Goal: Check status

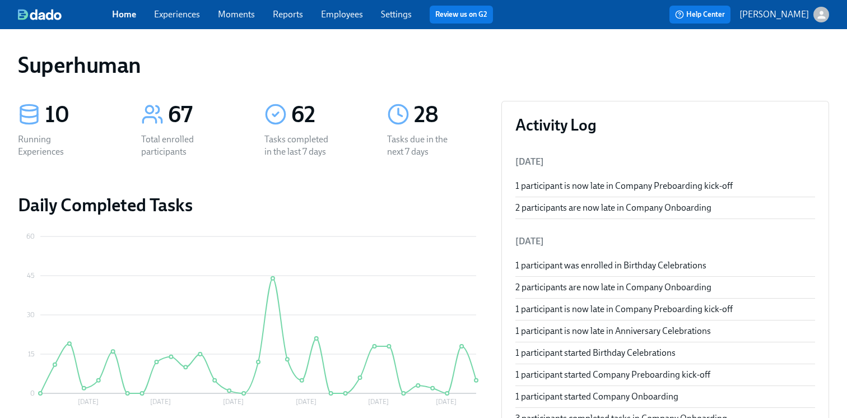
click at [180, 8] on span "Experiences" at bounding box center [177, 14] width 46 height 12
click at [180, 13] on link "Experiences" at bounding box center [177, 14] width 46 height 11
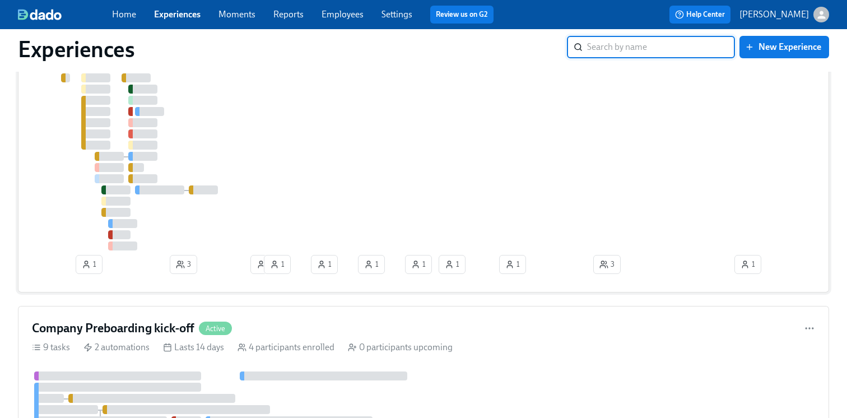
scroll to position [350, 0]
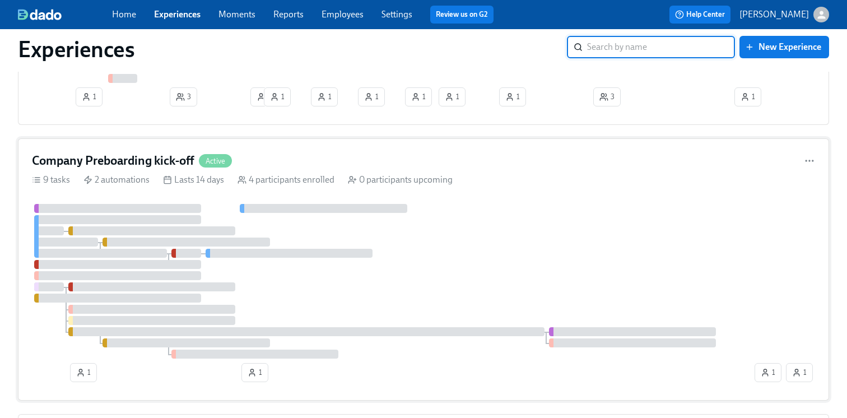
click at [351, 274] on div at bounding box center [392, 281] width 720 height 155
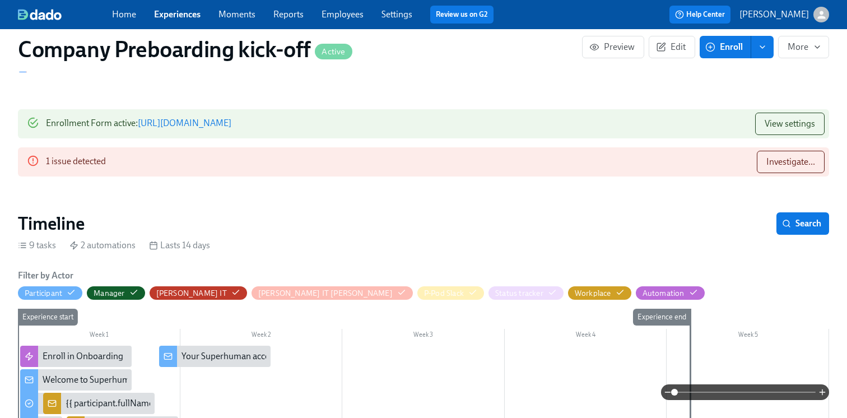
scroll to position [82, 0]
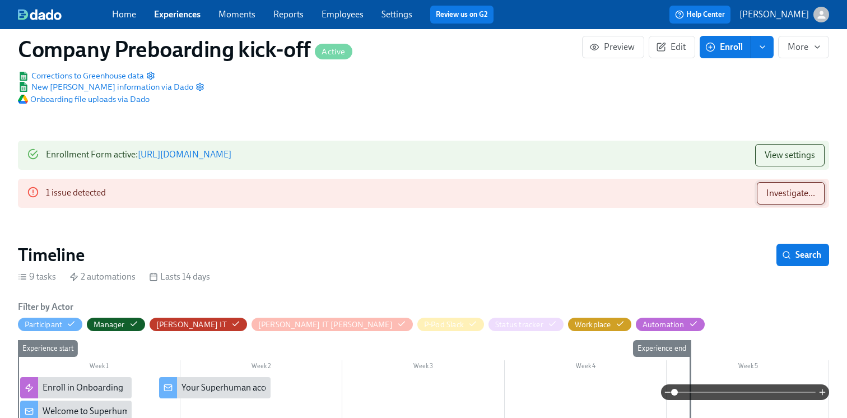
click at [776, 193] on span "Investigate..." at bounding box center [790, 193] width 49 height 11
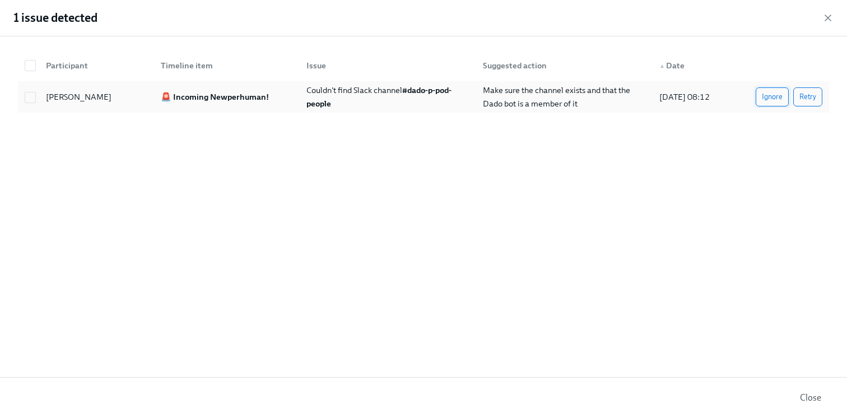
click at [758, 102] on button "Ignore" at bounding box center [771, 96] width 33 height 19
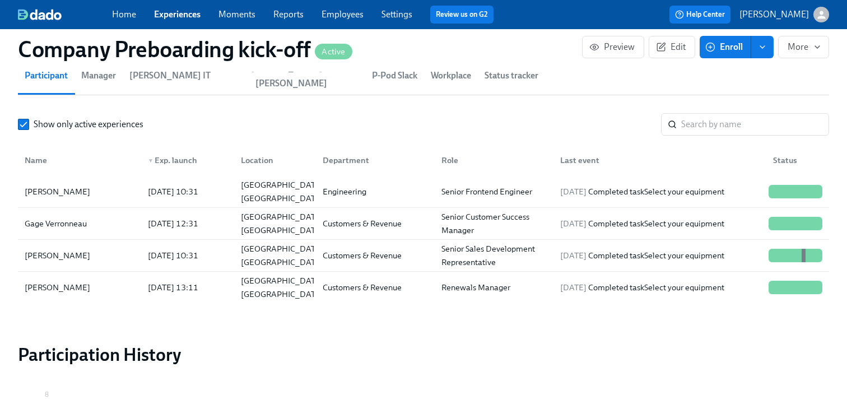
scroll to position [1167, 0]
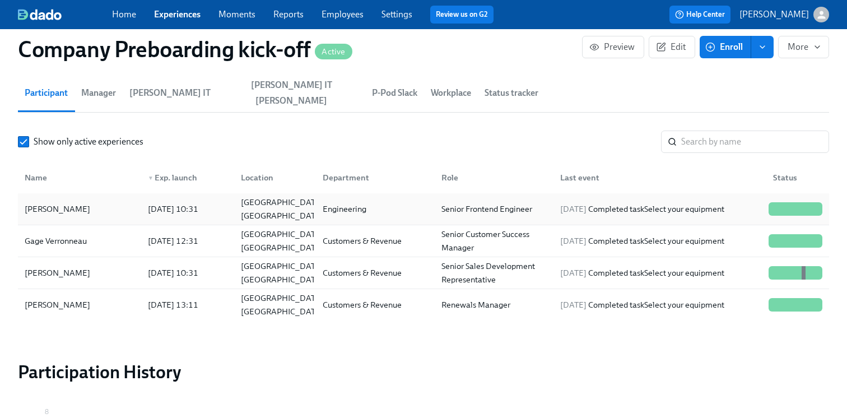
click at [92, 198] on div "[PERSON_NAME]" at bounding box center [79, 209] width 119 height 22
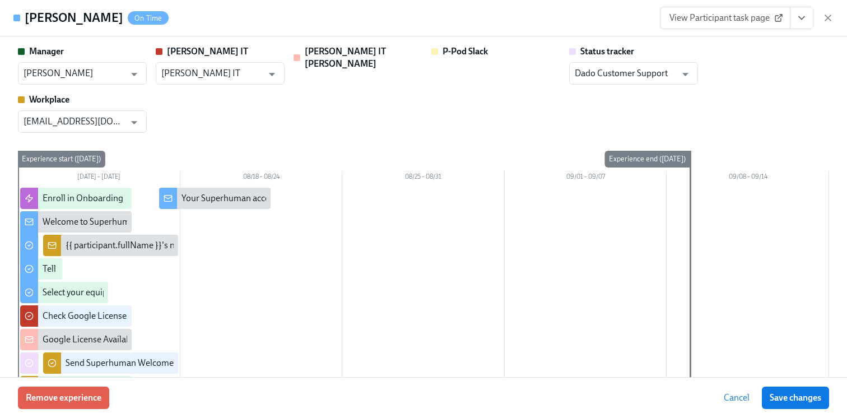
click at [761, 15] on span "View Participant task page" at bounding box center [724, 17] width 111 height 11
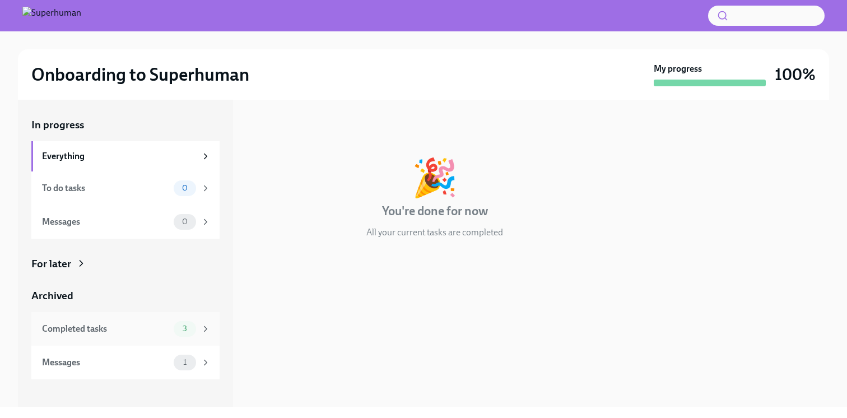
click at [124, 321] on div "Completed tasks 3" at bounding box center [126, 329] width 169 height 16
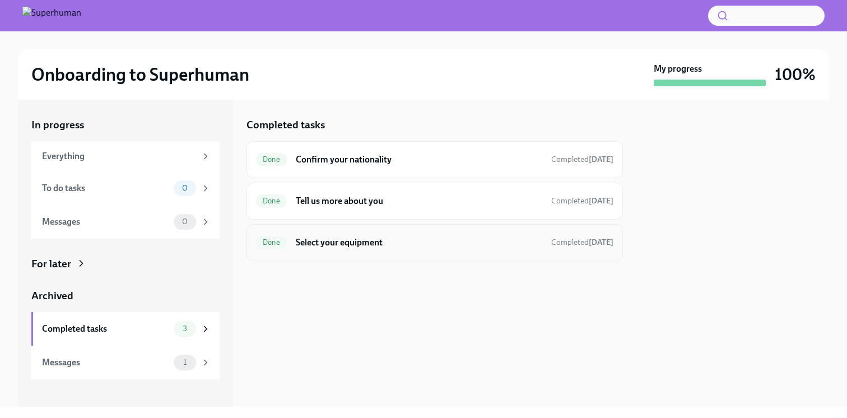
click at [402, 241] on h6 "Select your equipment" at bounding box center [419, 242] width 246 height 12
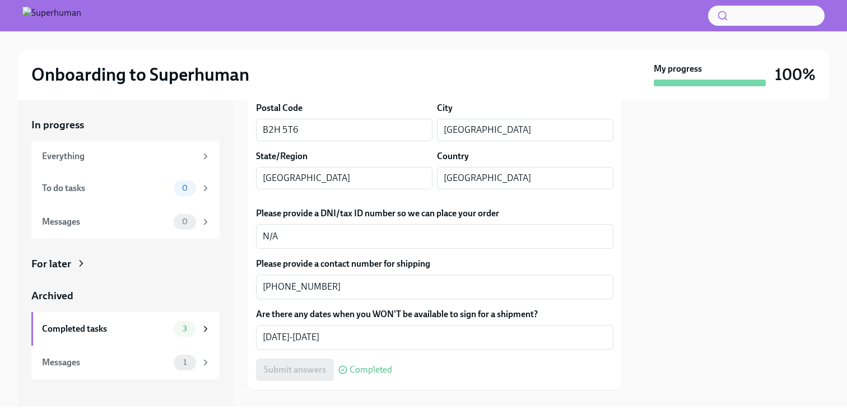
scroll to position [668, 0]
